Goal: Information Seeking & Learning: Learn about a topic

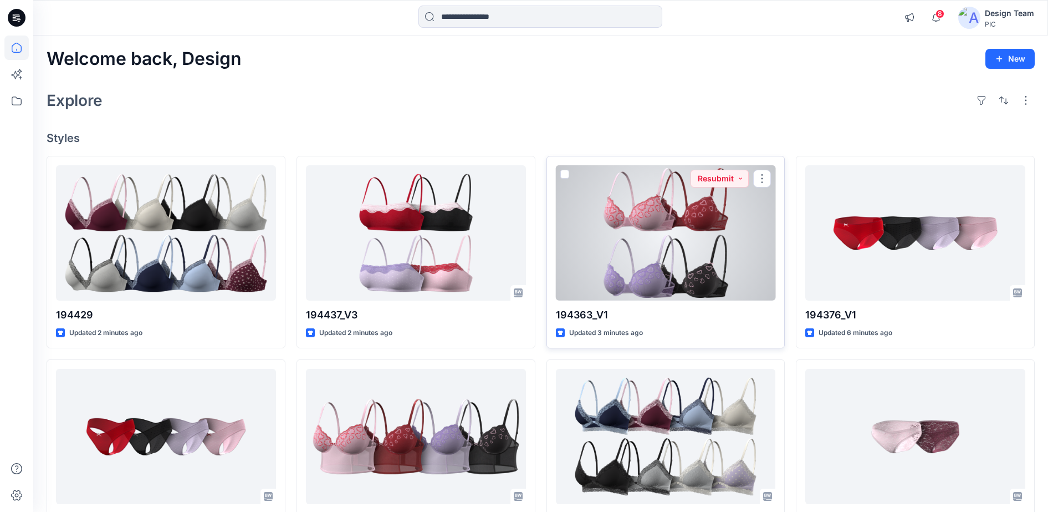
click at [665, 267] on div at bounding box center [666, 233] width 220 height 136
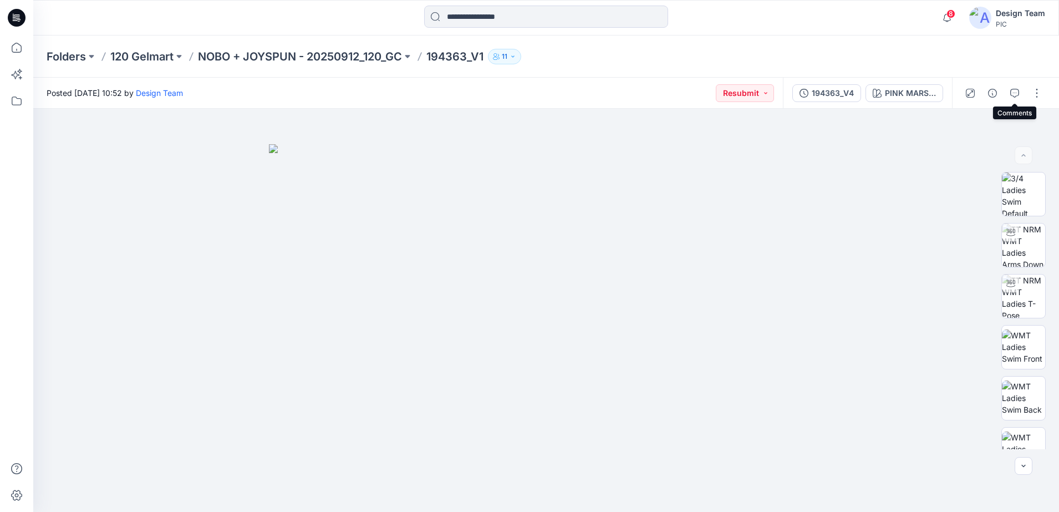
click at [1012, 93] on icon "button" at bounding box center [1014, 93] width 9 height 9
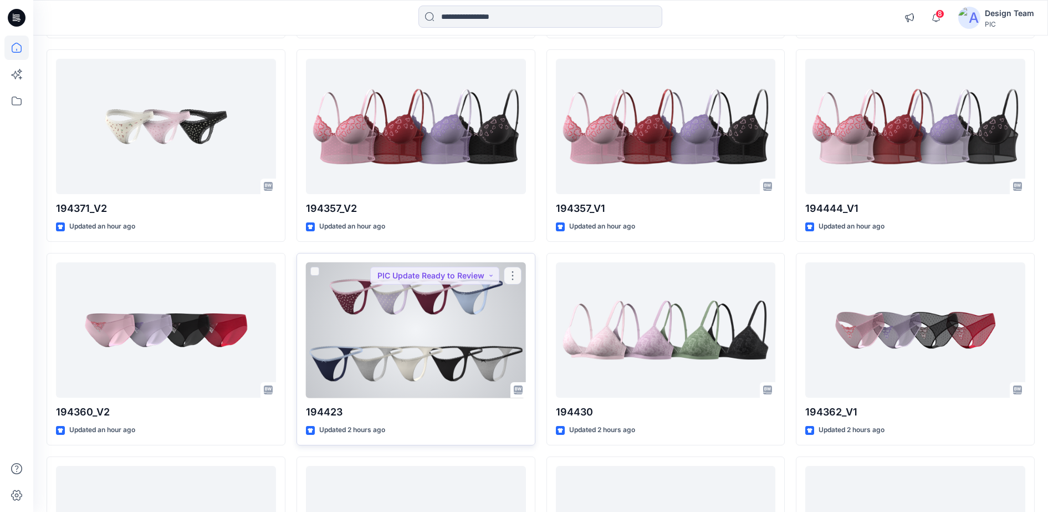
scroll to position [481, 0]
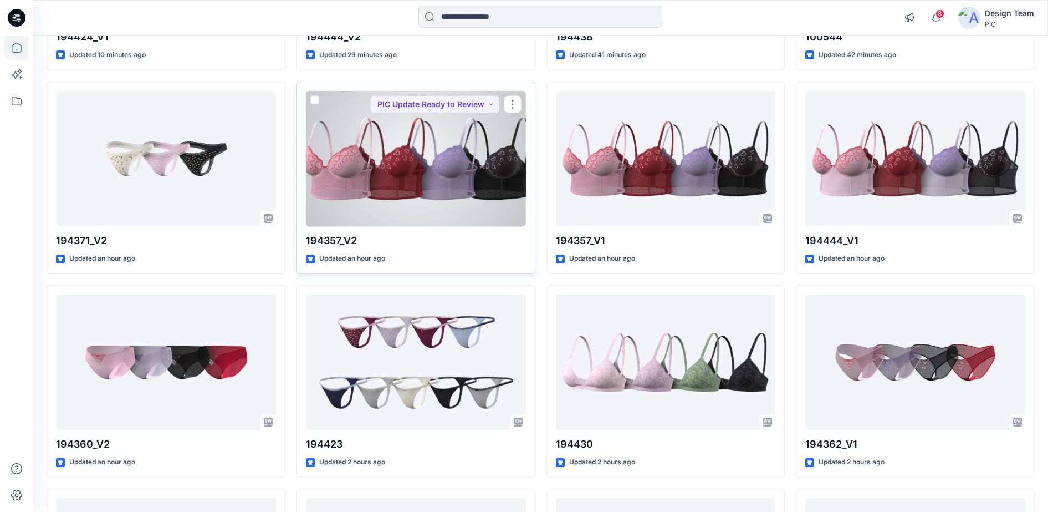
click at [424, 174] on div at bounding box center [416, 159] width 220 height 136
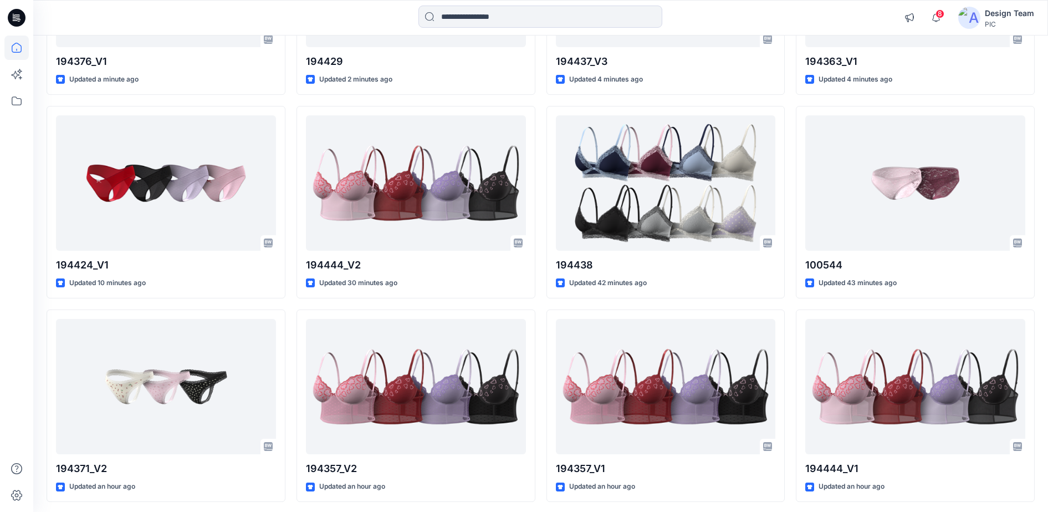
scroll to position [277, 0]
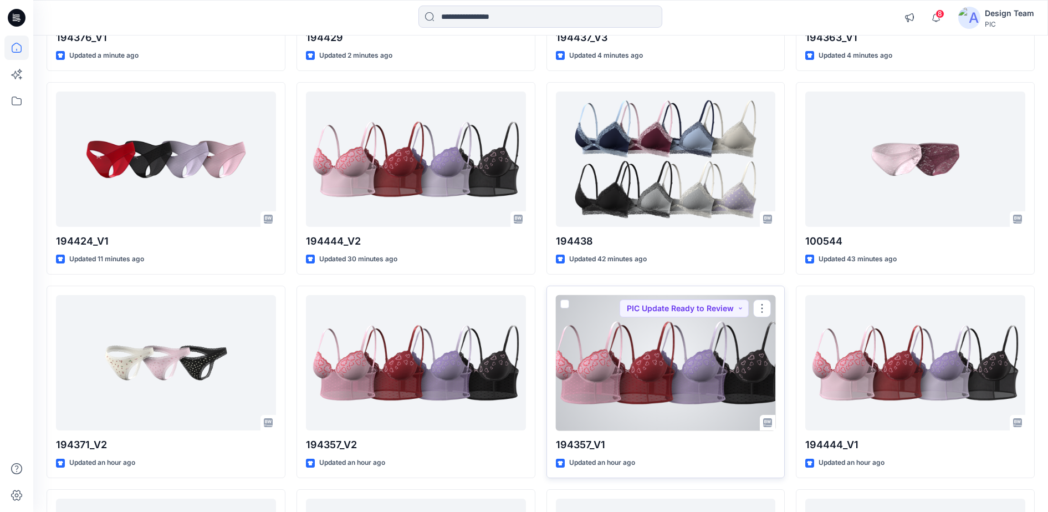
click at [637, 355] on div at bounding box center [666, 363] width 220 height 136
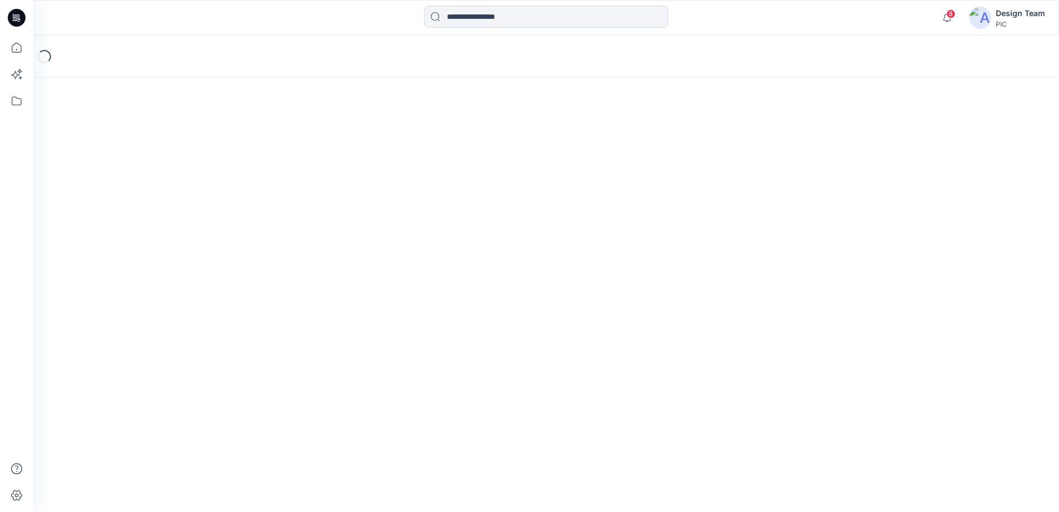
click at [638, 355] on div "Loading..." at bounding box center [546, 273] width 1026 height 476
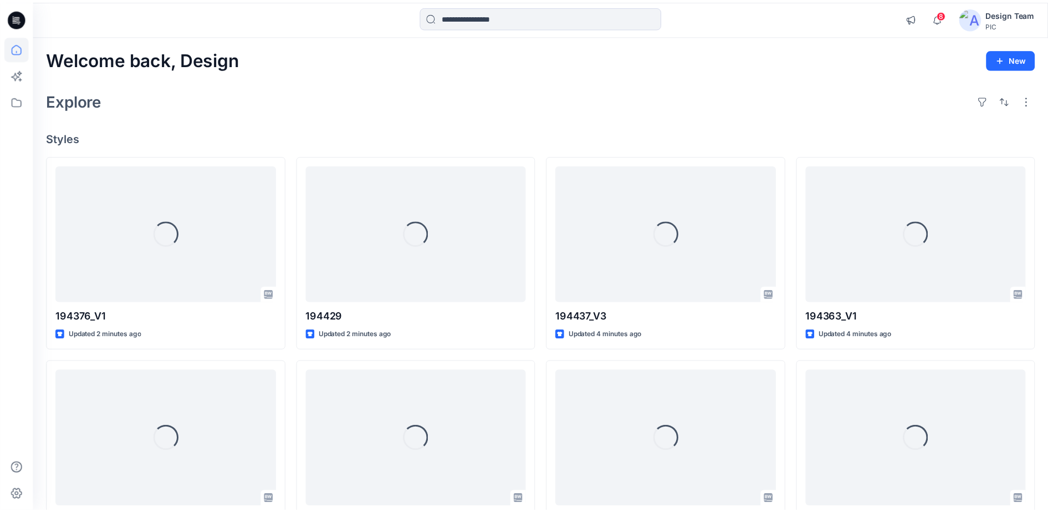
scroll to position [277, 0]
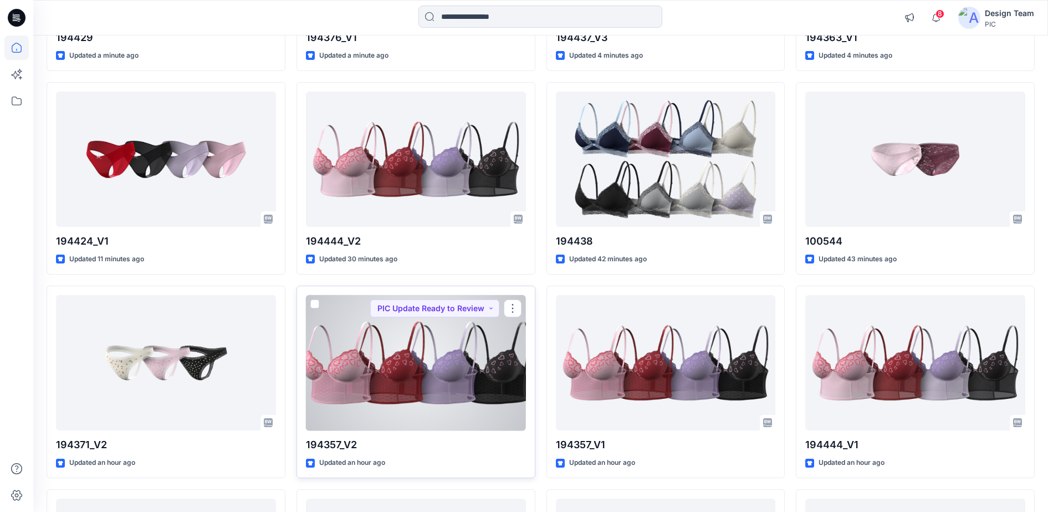
click at [400, 362] on div at bounding box center [416, 363] width 220 height 136
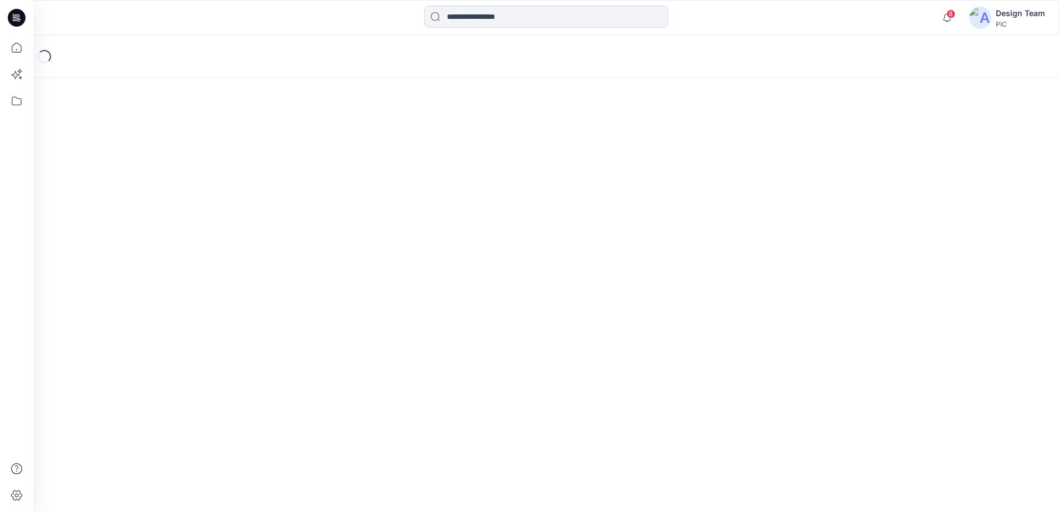
click at [400, 362] on div "Loading..." at bounding box center [546, 273] width 1026 height 476
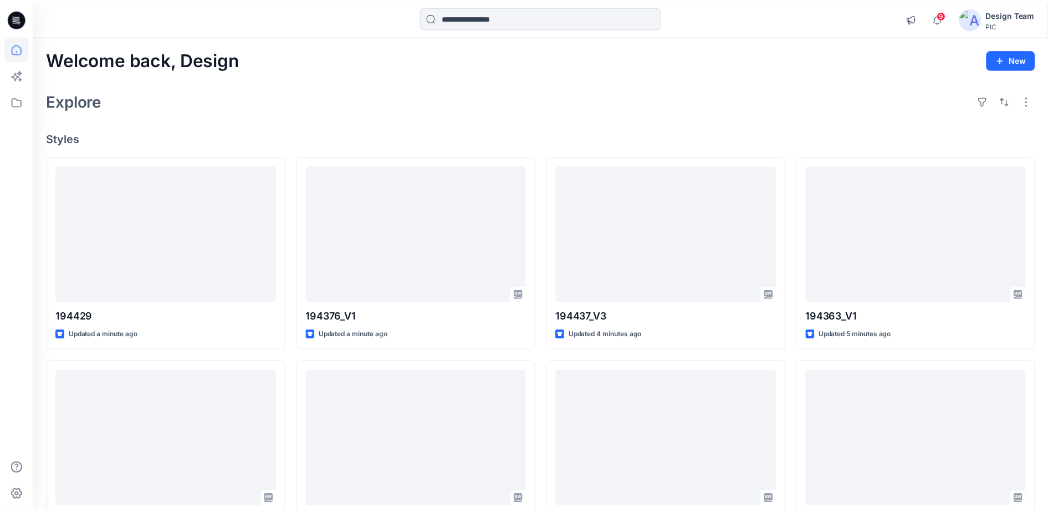
scroll to position [277, 0]
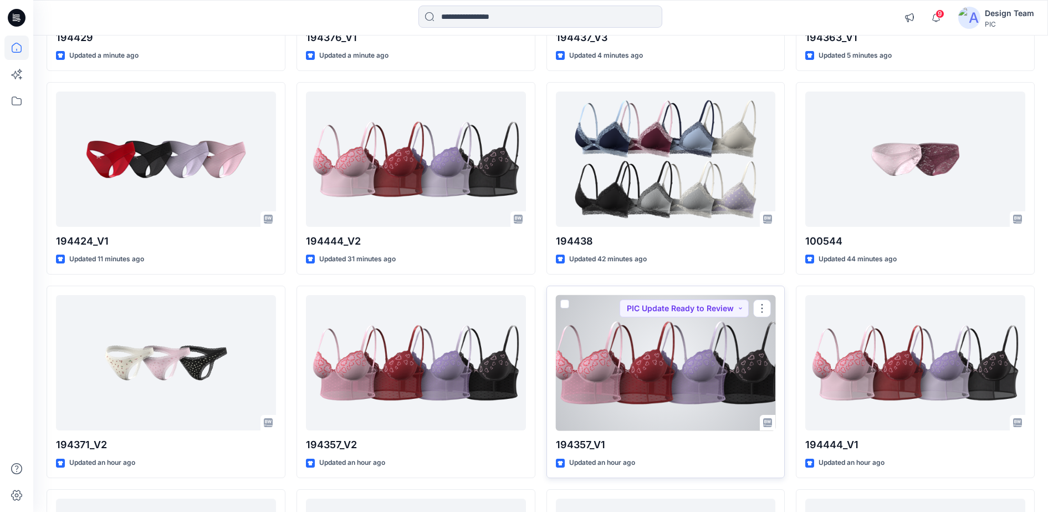
click at [658, 386] on div at bounding box center [666, 363] width 220 height 136
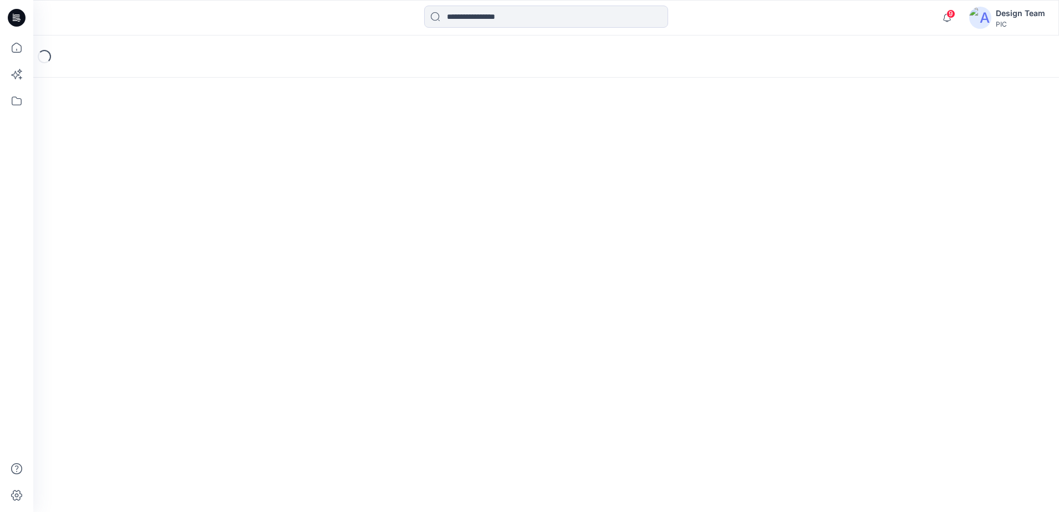
click at [658, 386] on div "Loading..." at bounding box center [546, 273] width 1026 height 476
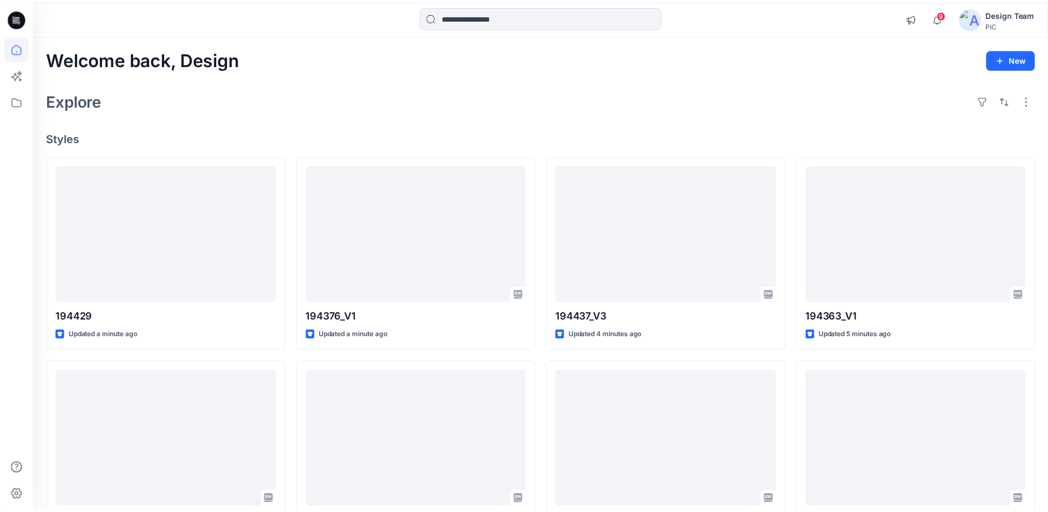
scroll to position [277, 0]
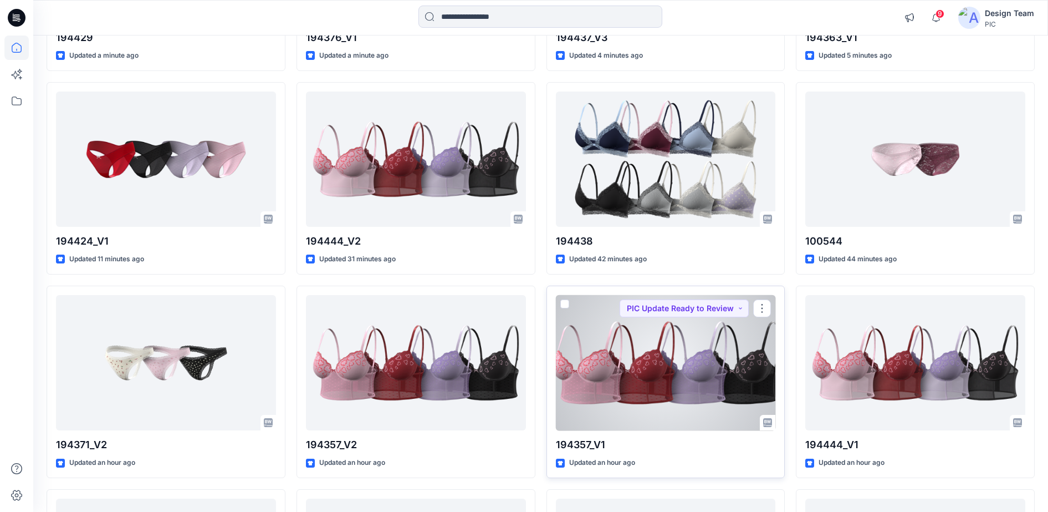
click at [720, 386] on div at bounding box center [666, 363] width 220 height 136
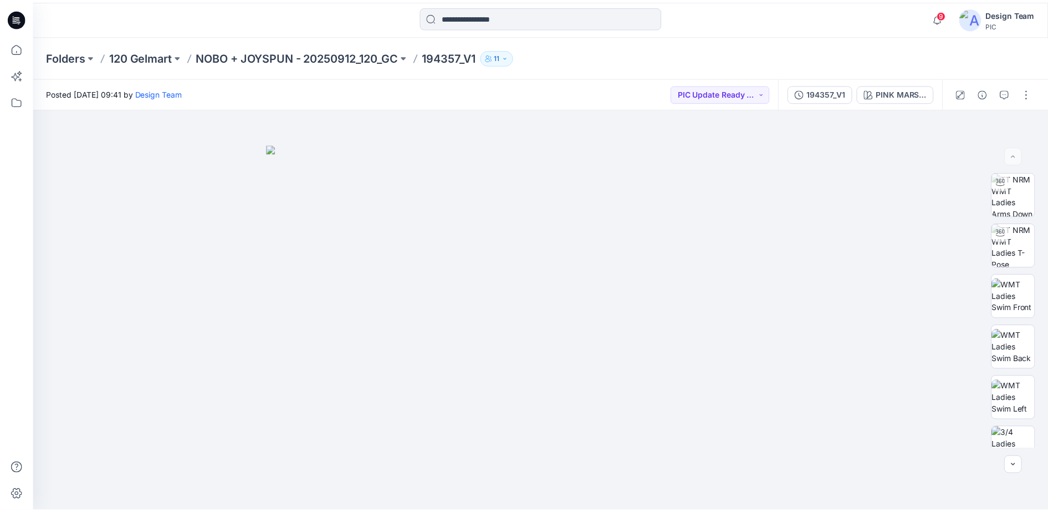
scroll to position [277, 0]
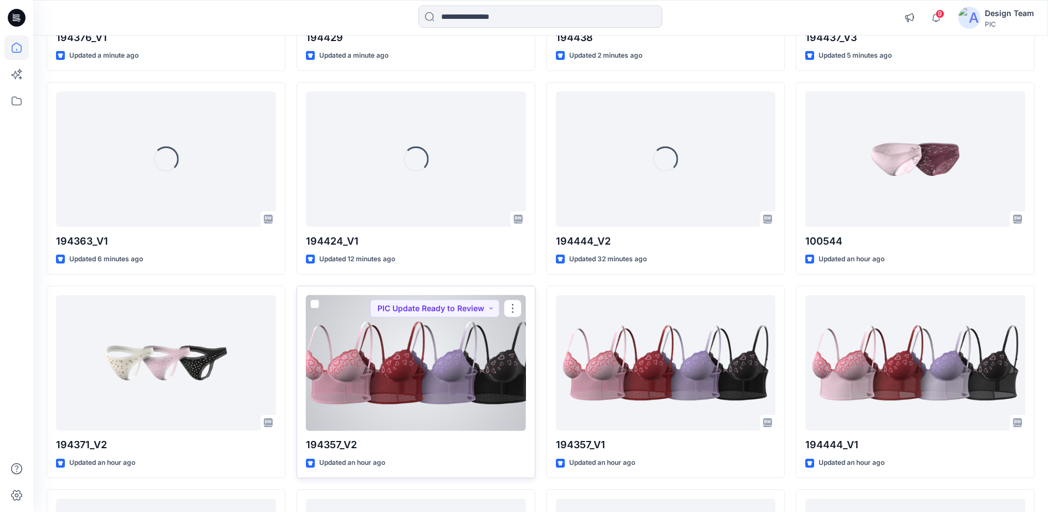
click at [367, 347] on div at bounding box center [416, 363] width 220 height 136
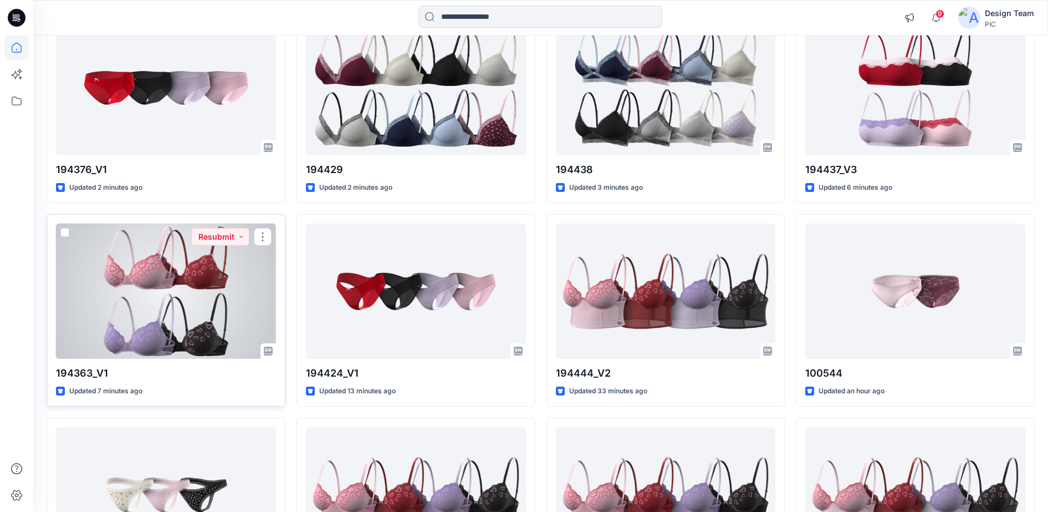
scroll to position [151, 0]
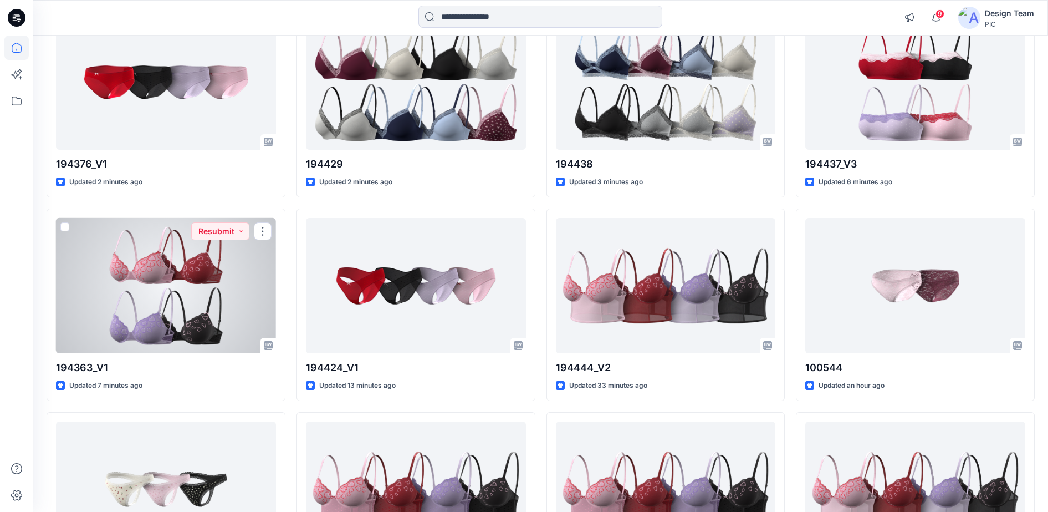
click at [152, 272] on div at bounding box center [166, 286] width 220 height 136
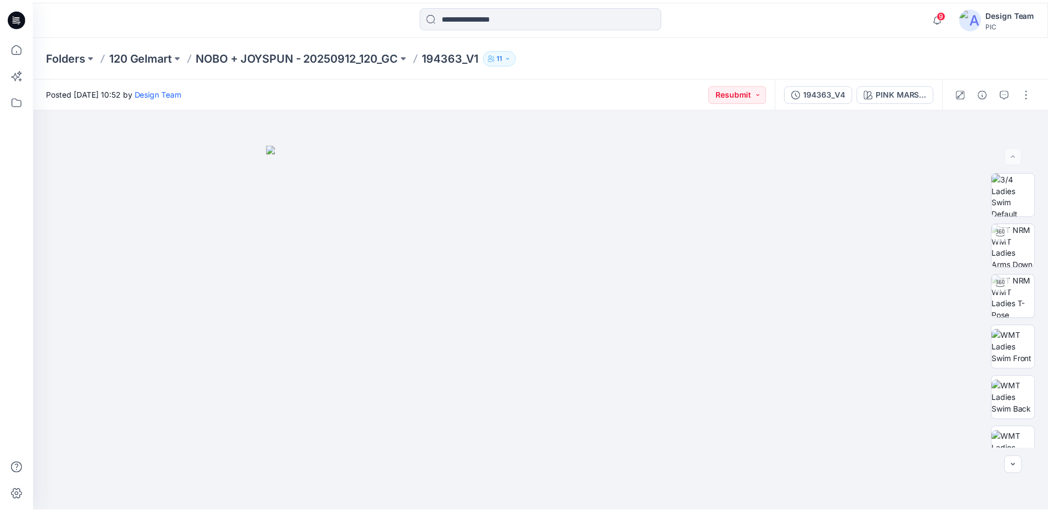
scroll to position [151, 0]
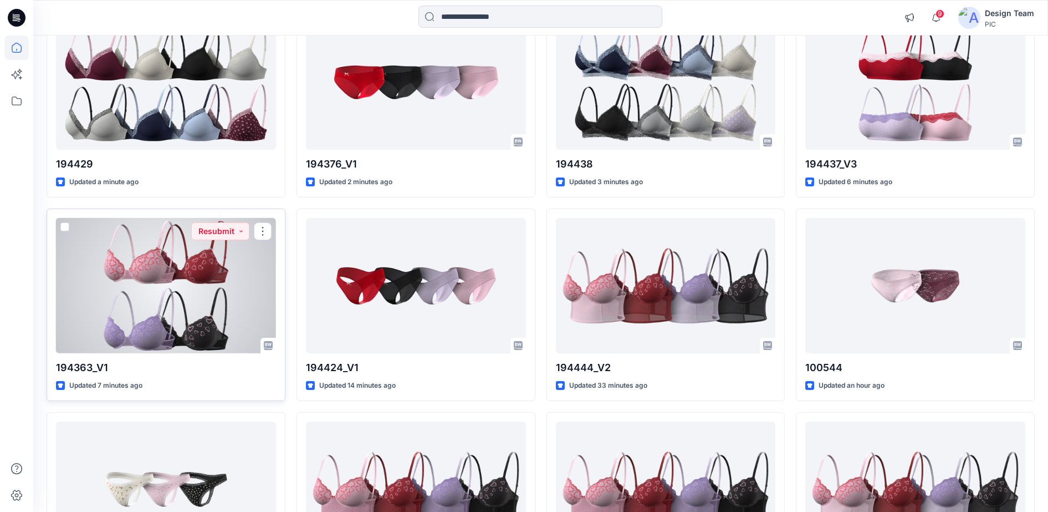
click at [187, 300] on div at bounding box center [166, 286] width 220 height 136
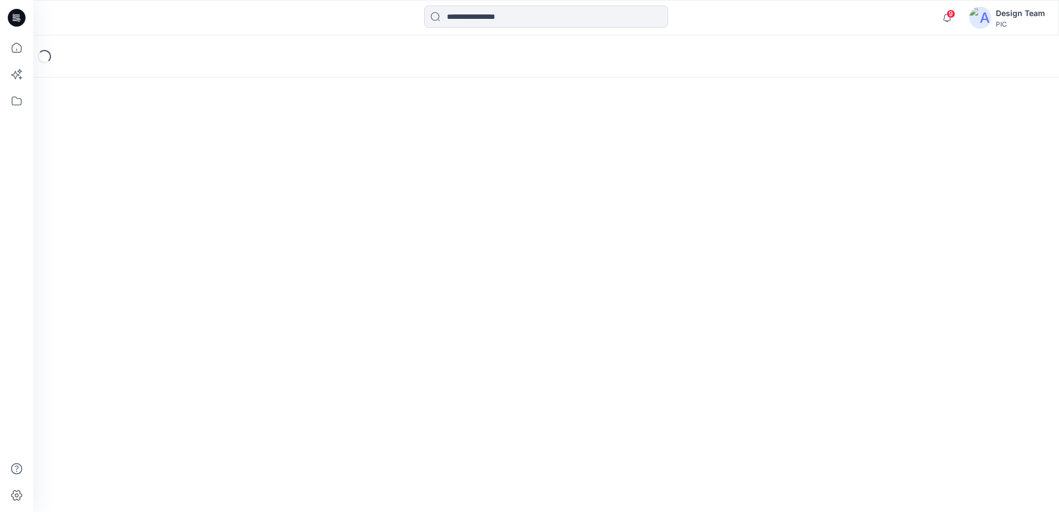
click at [187, 300] on div "Loading..." at bounding box center [546, 273] width 1026 height 476
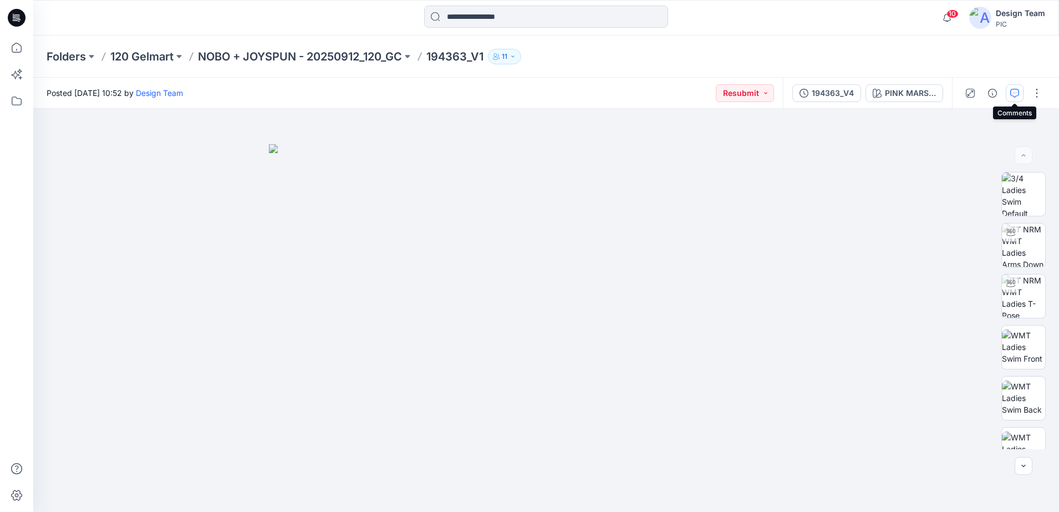
click at [1015, 91] on icon "button" at bounding box center [1014, 93] width 9 height 9
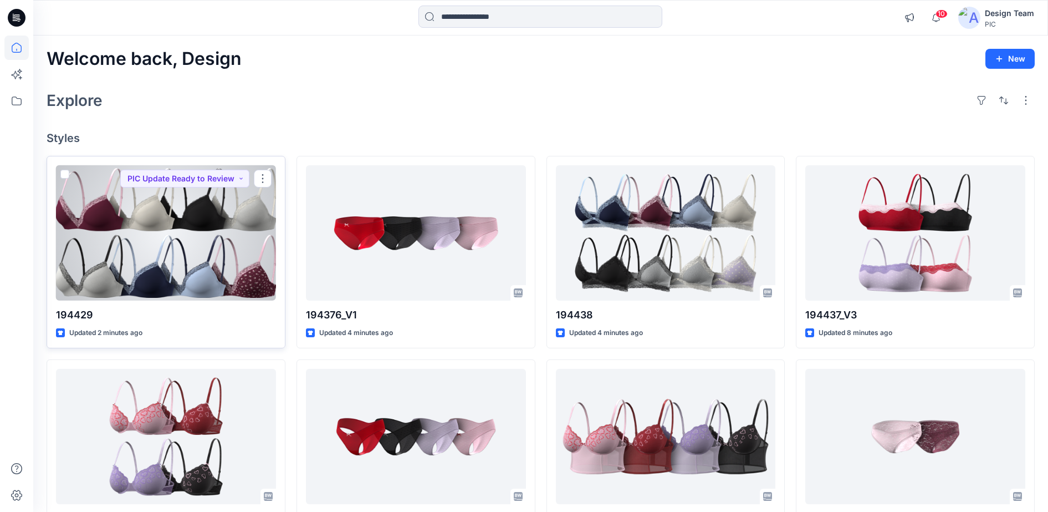
click at [132, 226] on div at bounding box center [166, 233] width 220 height 136
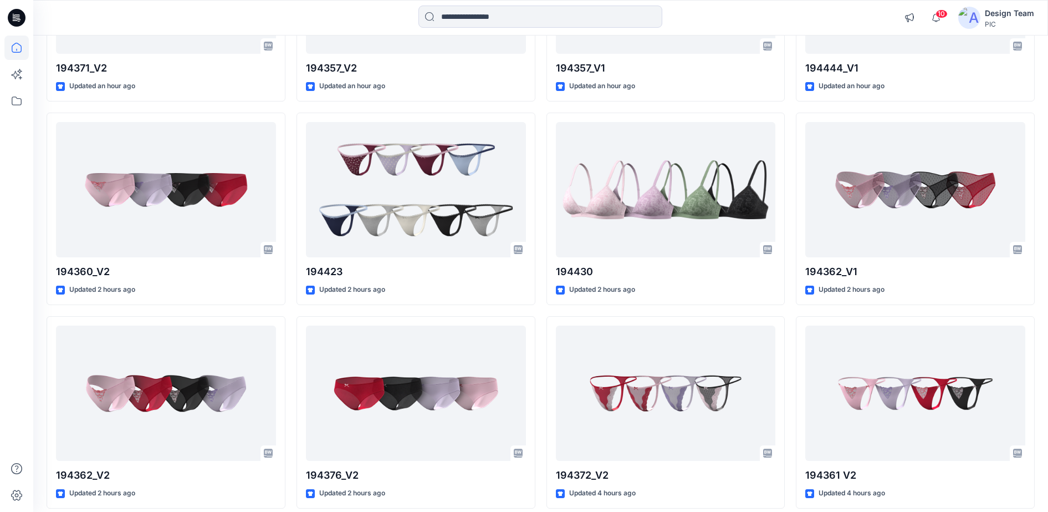
scroll to position [630, 0]
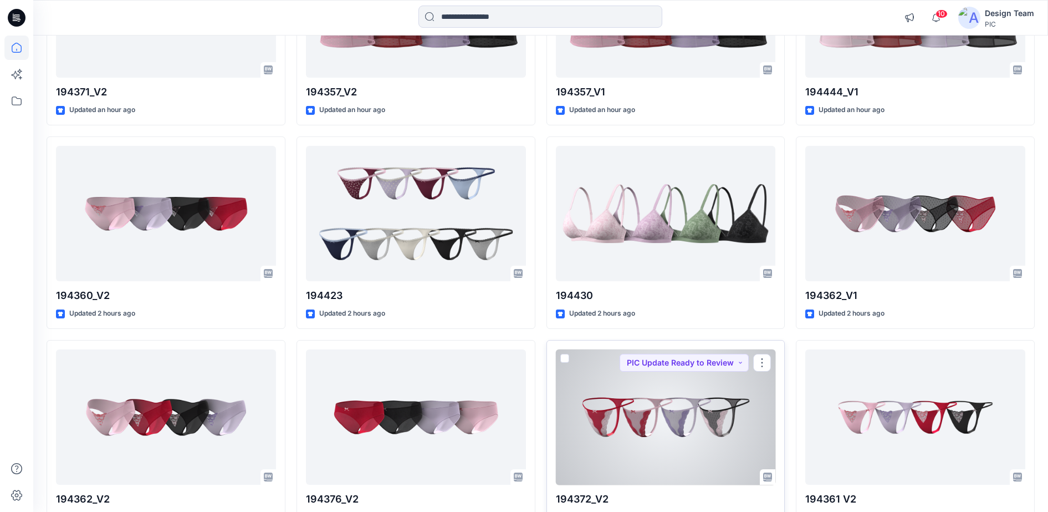
click at [670, 397] on div at bounding box center [666, 417] width 220 height 136
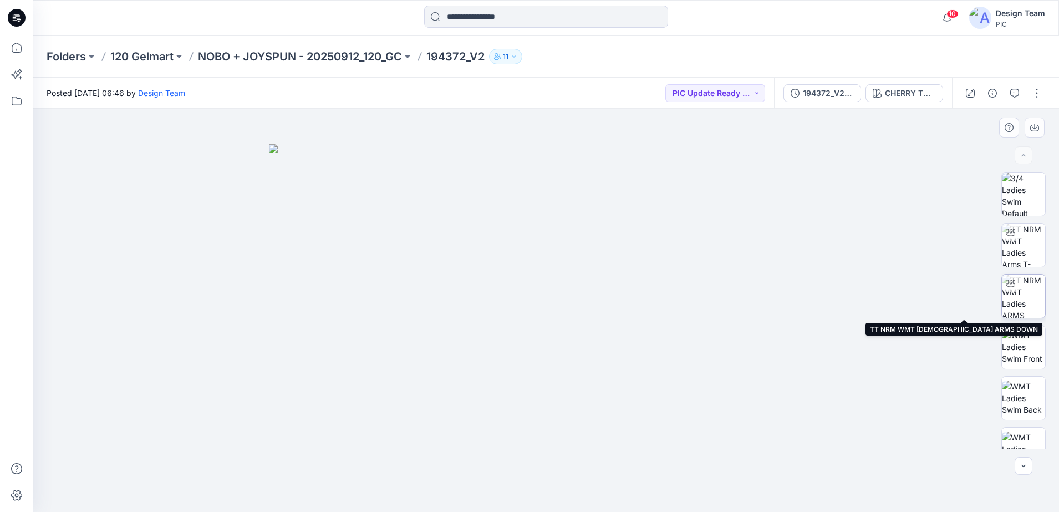
click at [1021, 292] on img at bounding box center [1023, 295] width 43 height 43
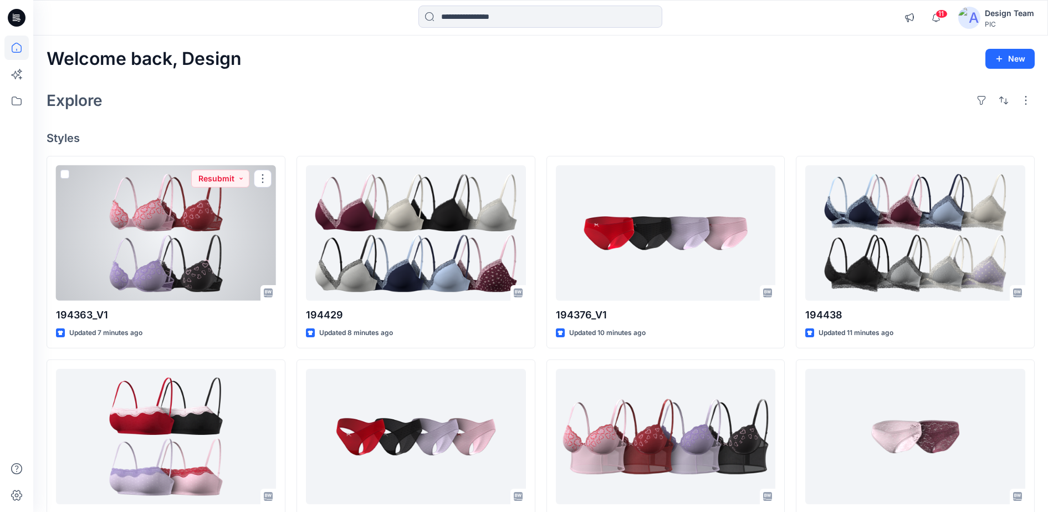
click at [196, 243] on div at bounding box center [166, 233] width 220 height 136
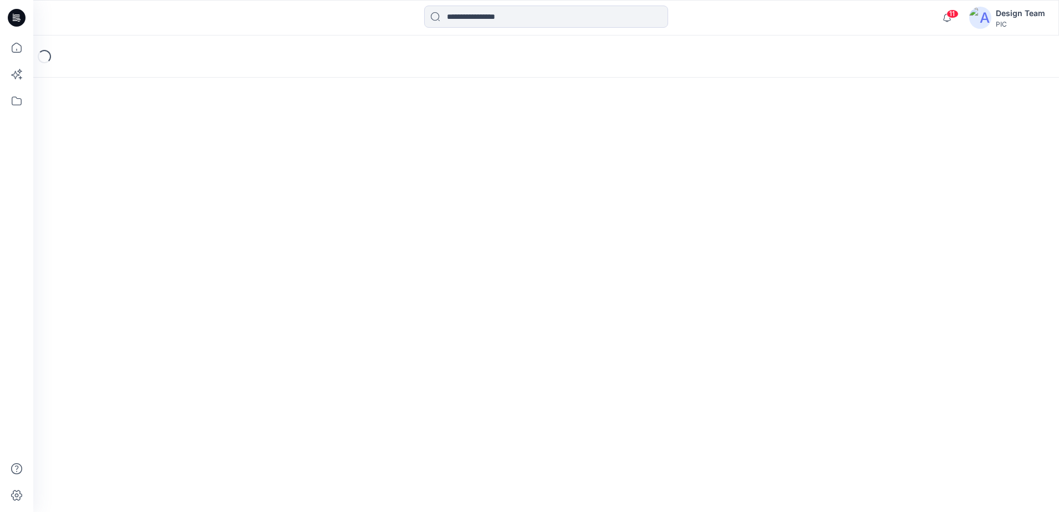
click at [195, 243] on div "Loading..." at bounding box center [546, 273] width 1026 height 476
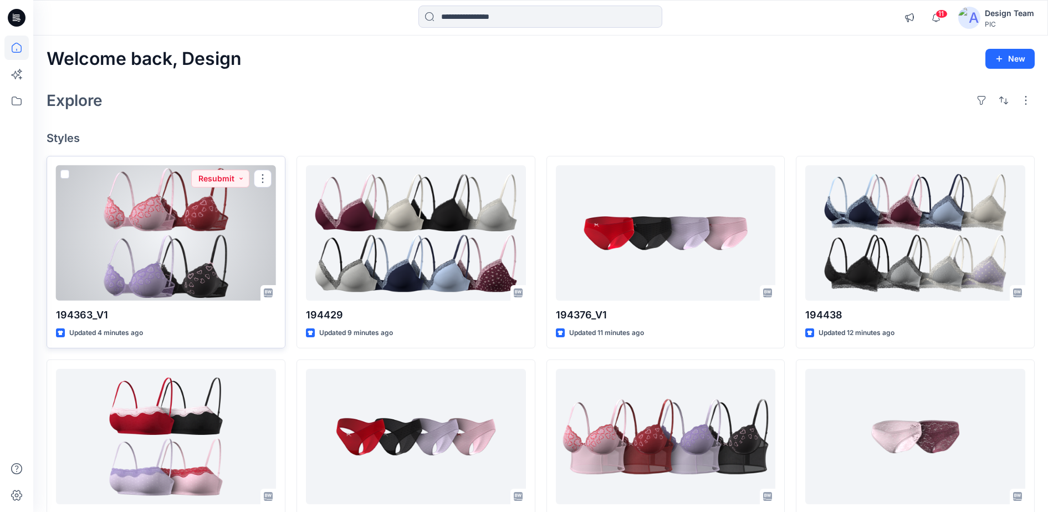
click at [142, 223] on div at bounding box center [166, 233] width 220 height 136
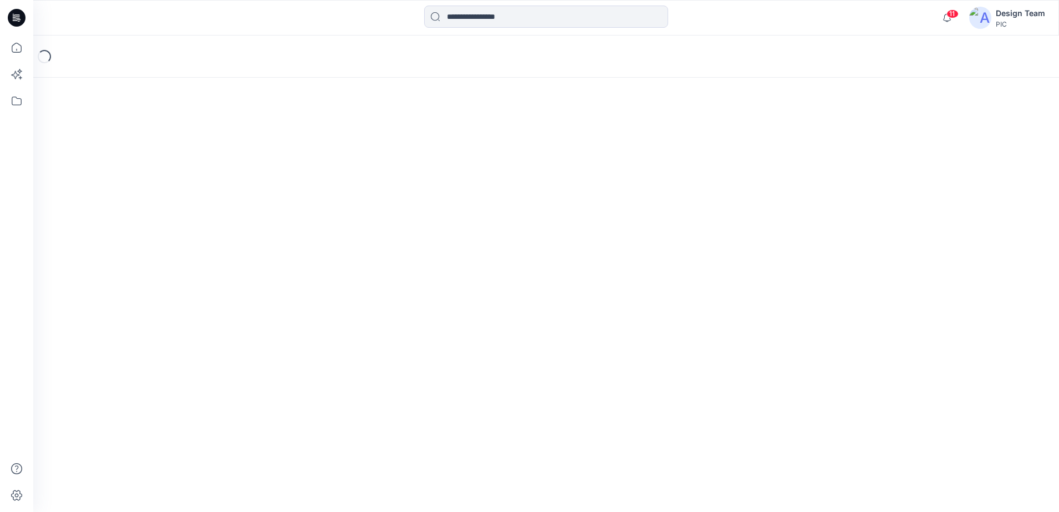
click at [142, 223] on div "Loading..." at bounding box center [546, 273] width 1026 height 476
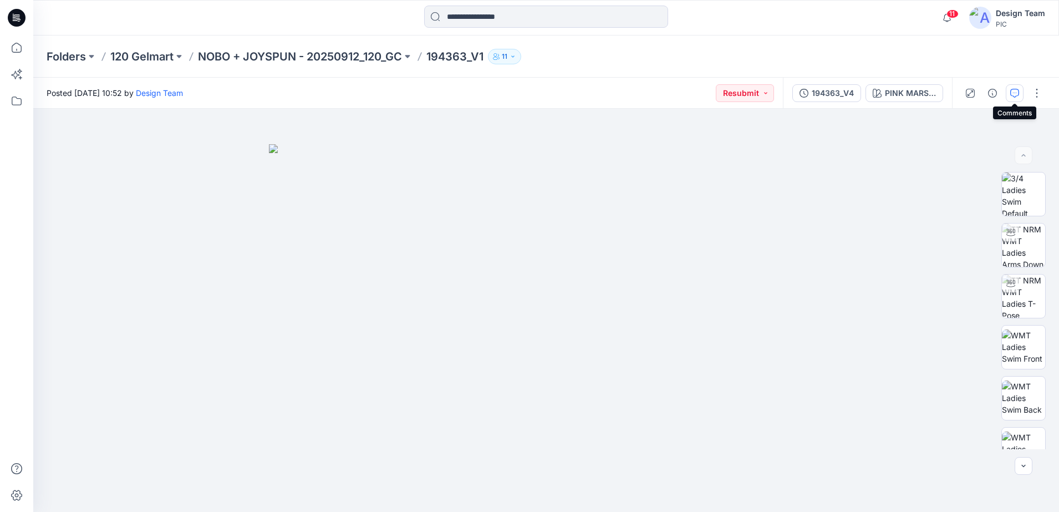
click at [1010, 90] on icon "button" at bounding box center [1014, 93] width 9 height 9
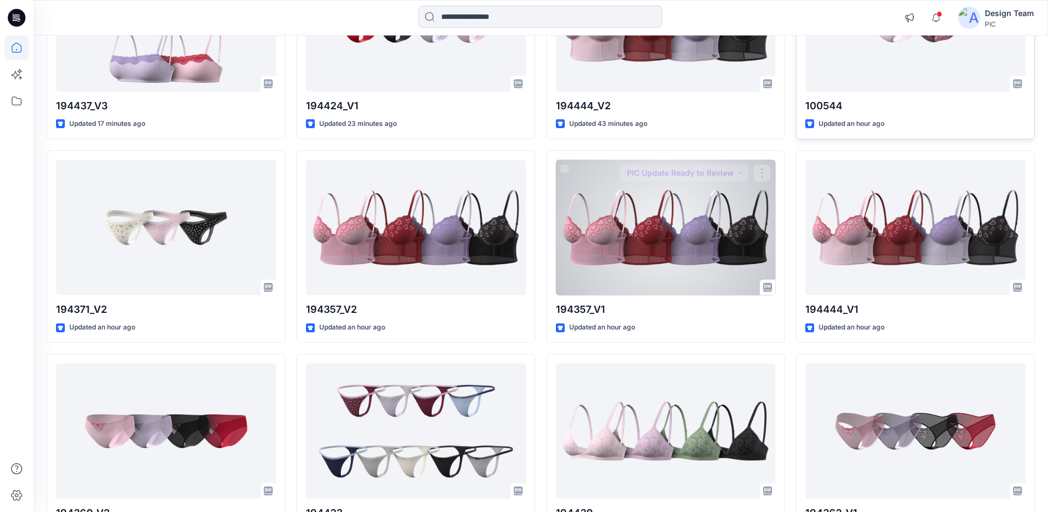
scroll to position [416, 0]
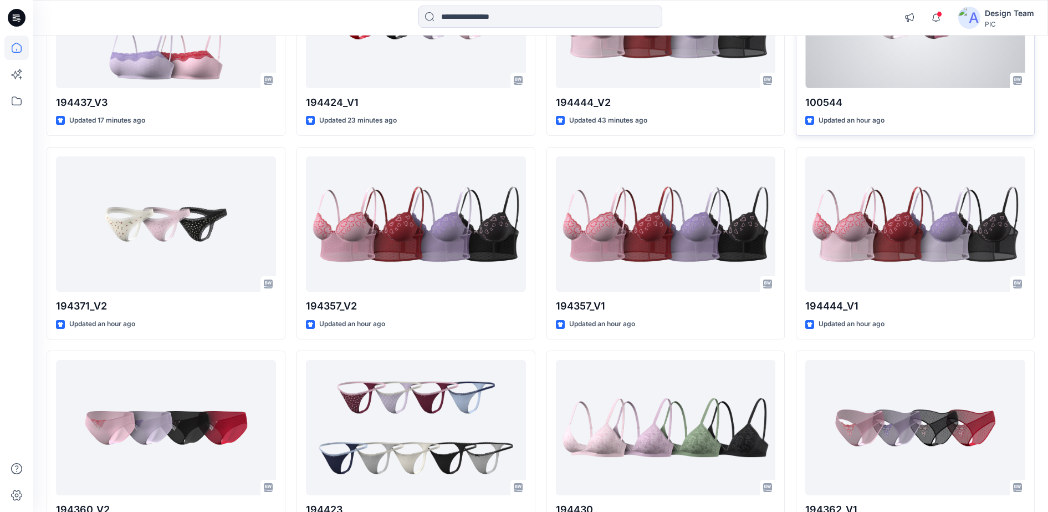
click at [922, 79] on div at bounding box center [915, 21] width 220 height 136
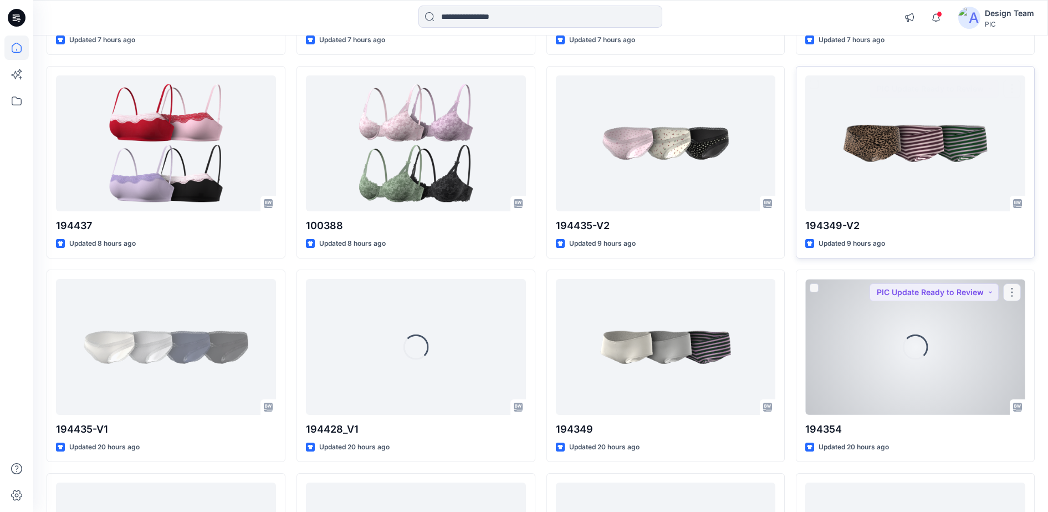
scroll to position [1794, 0]
